Goal: Navigation & Orientation: Find specific page/section

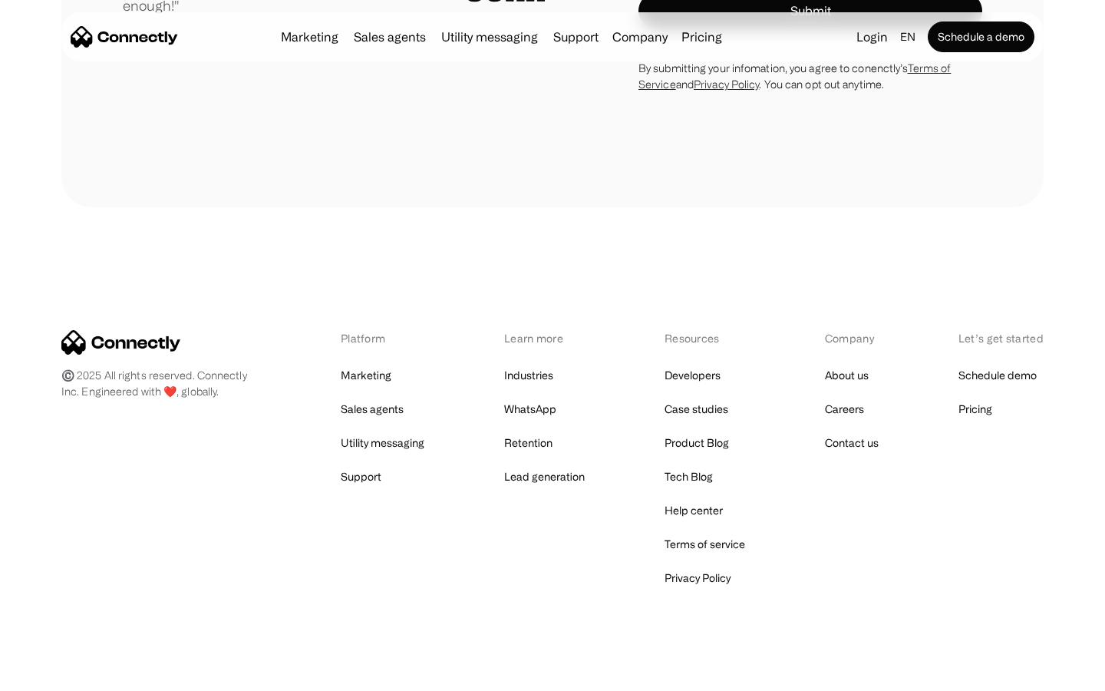
scroll to position [4273, 0]
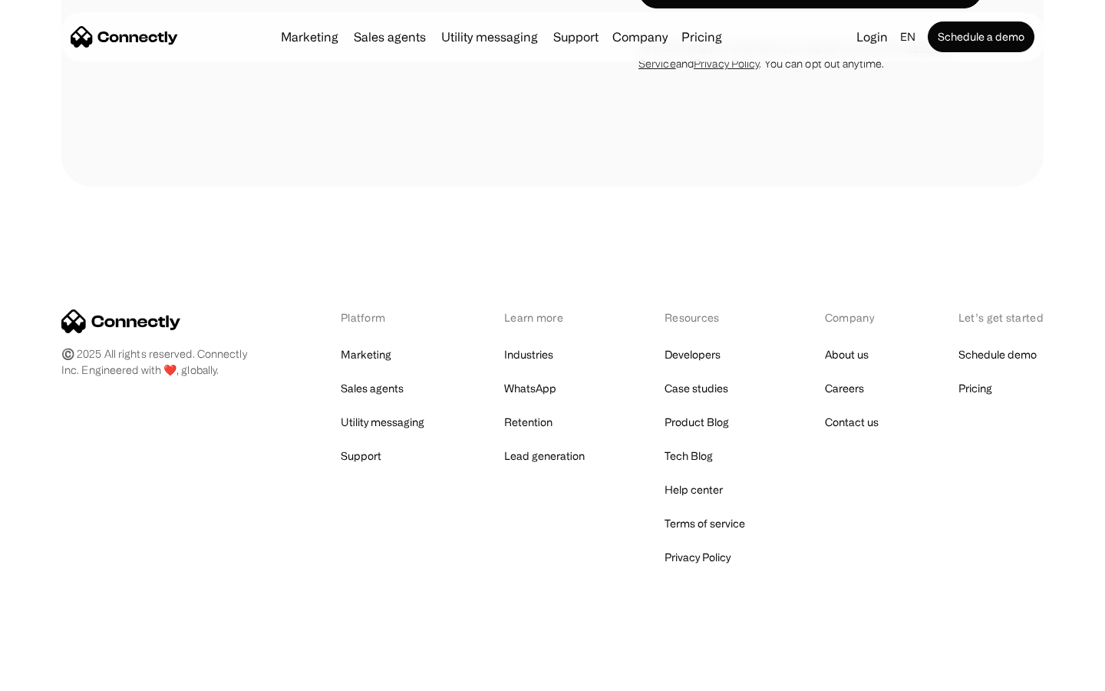
scroll to position [1295, 0]
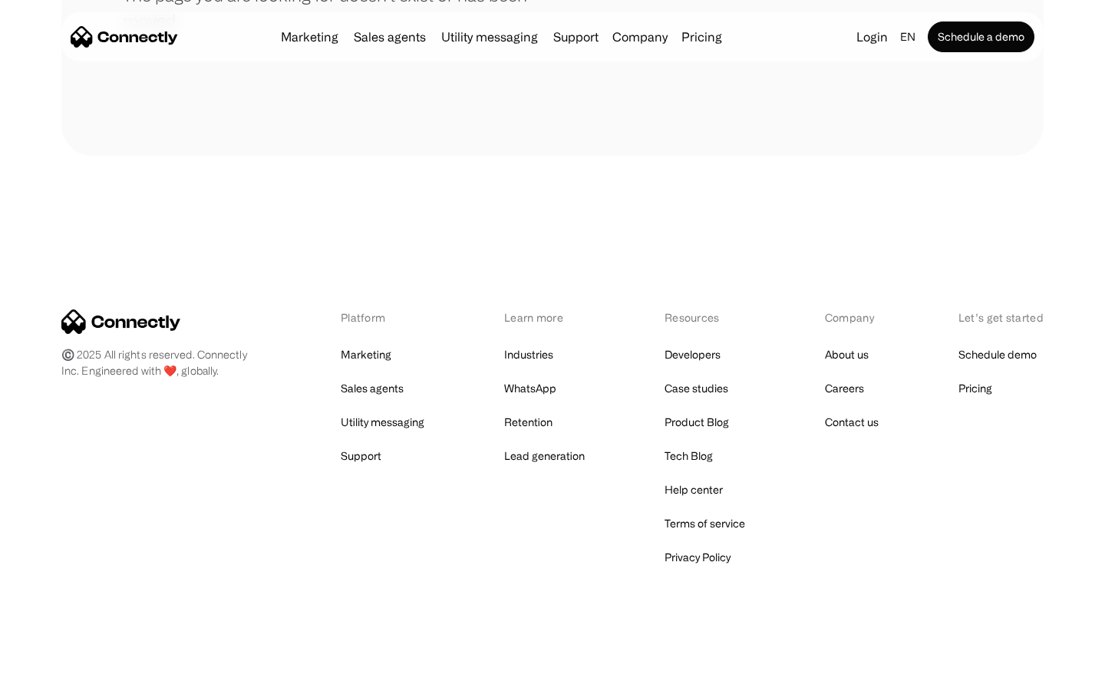
scroll to position [280, 0]
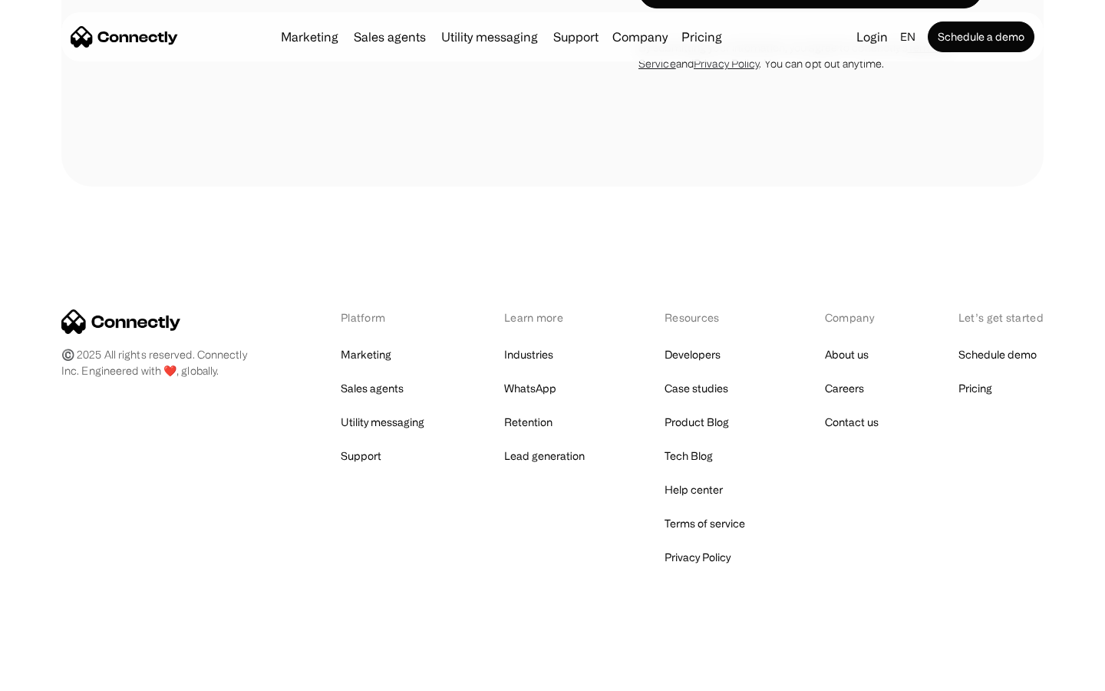
scroll to position [2249, 0]
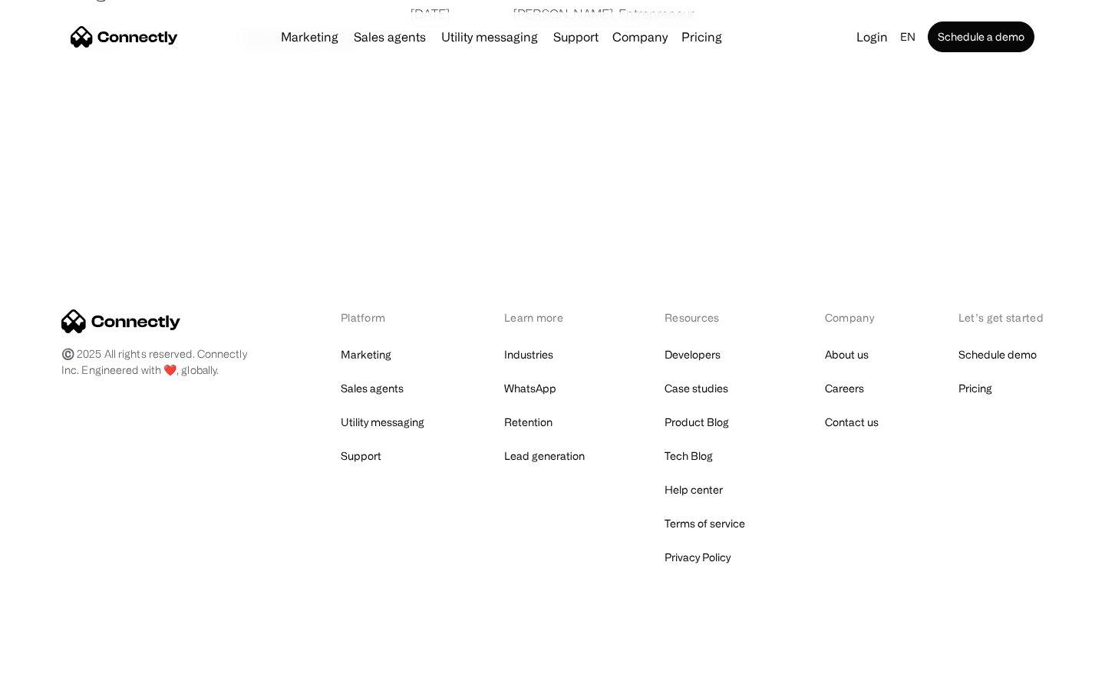
scroll to position [2948, 0]
